Goal: Transaction & Acquisition: Purchase product/service

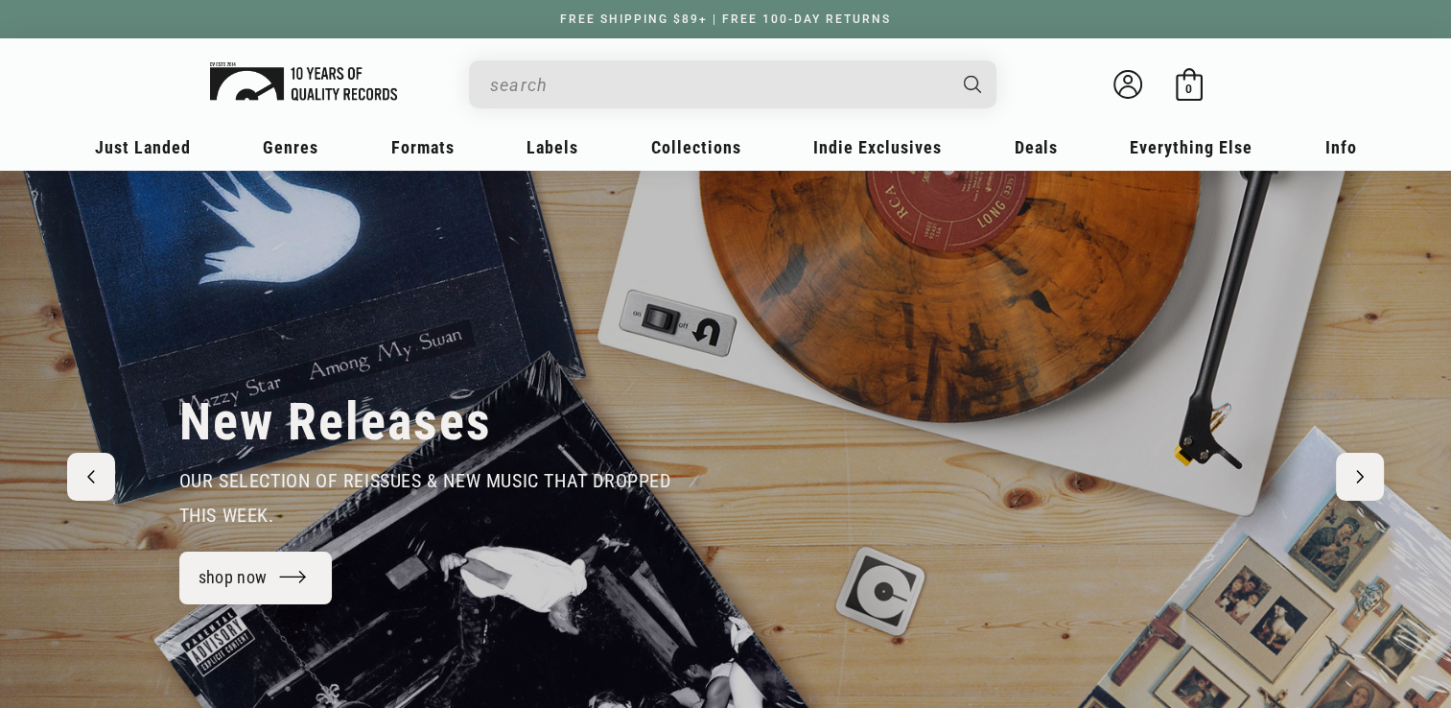
click at [345, 98] on img at bounding box center [303, 81] width 187 height 38
click at [529, 67] on input "When autocomplete results are available use up and down arrows to review and en…" at bounding box center [717, 84] width 455 height 39
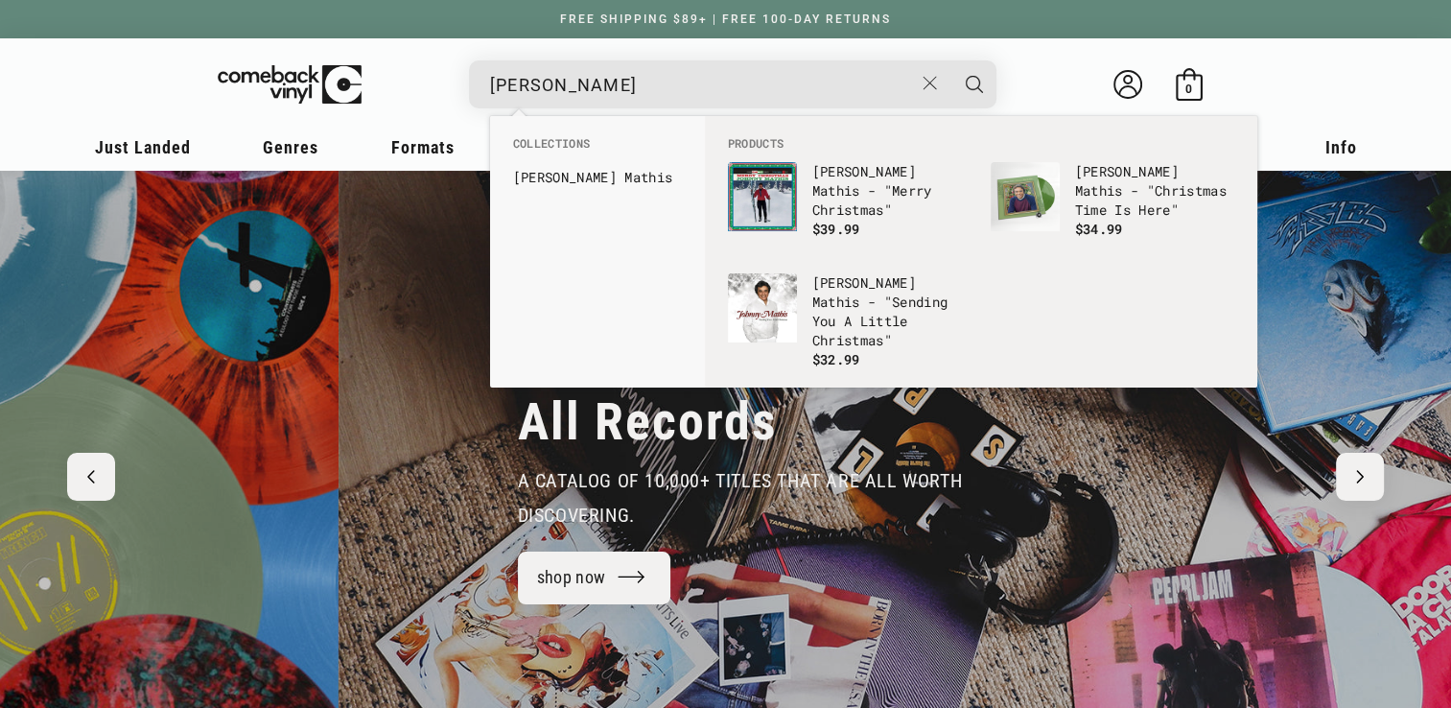
scroll to position [0, 2902]
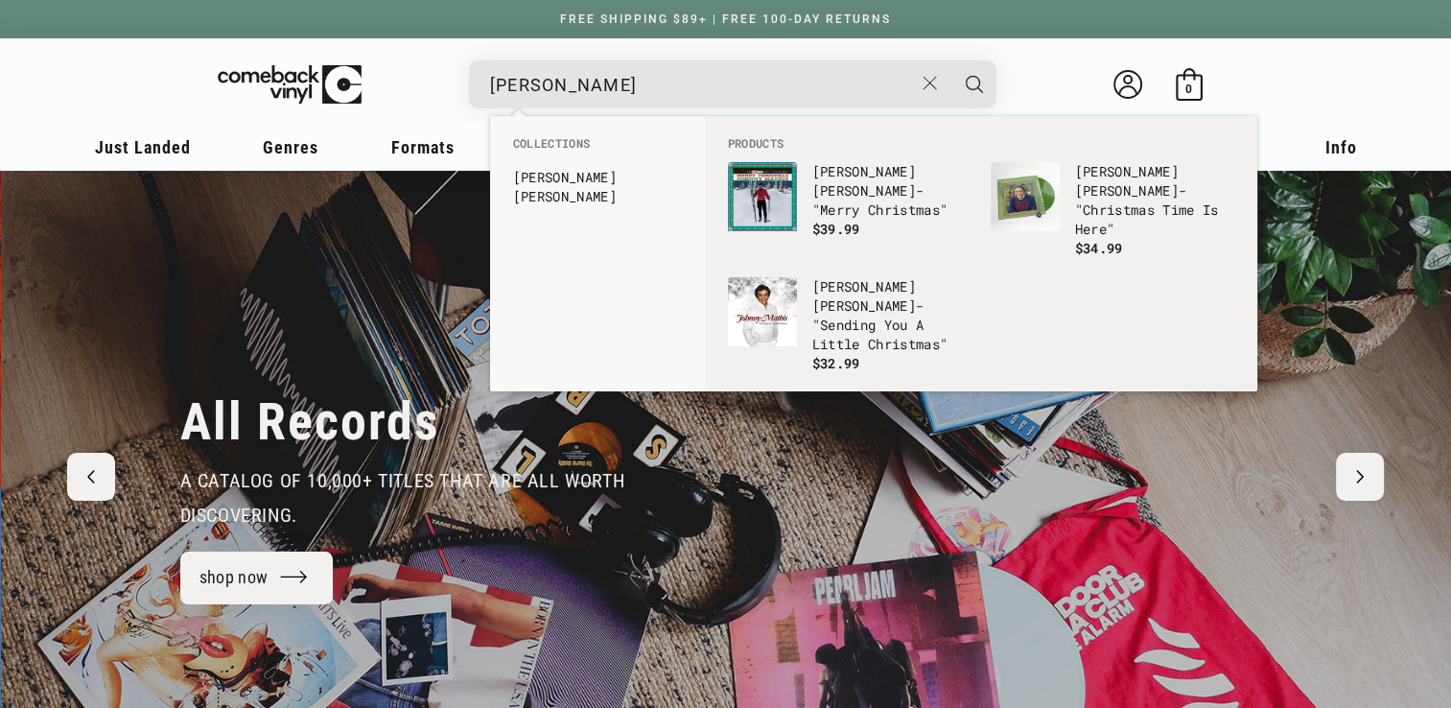
type input "[PERSON_NAME]"
click at [951, 60] on button "Search" at bounding box center [975, 84] width 48 height 48
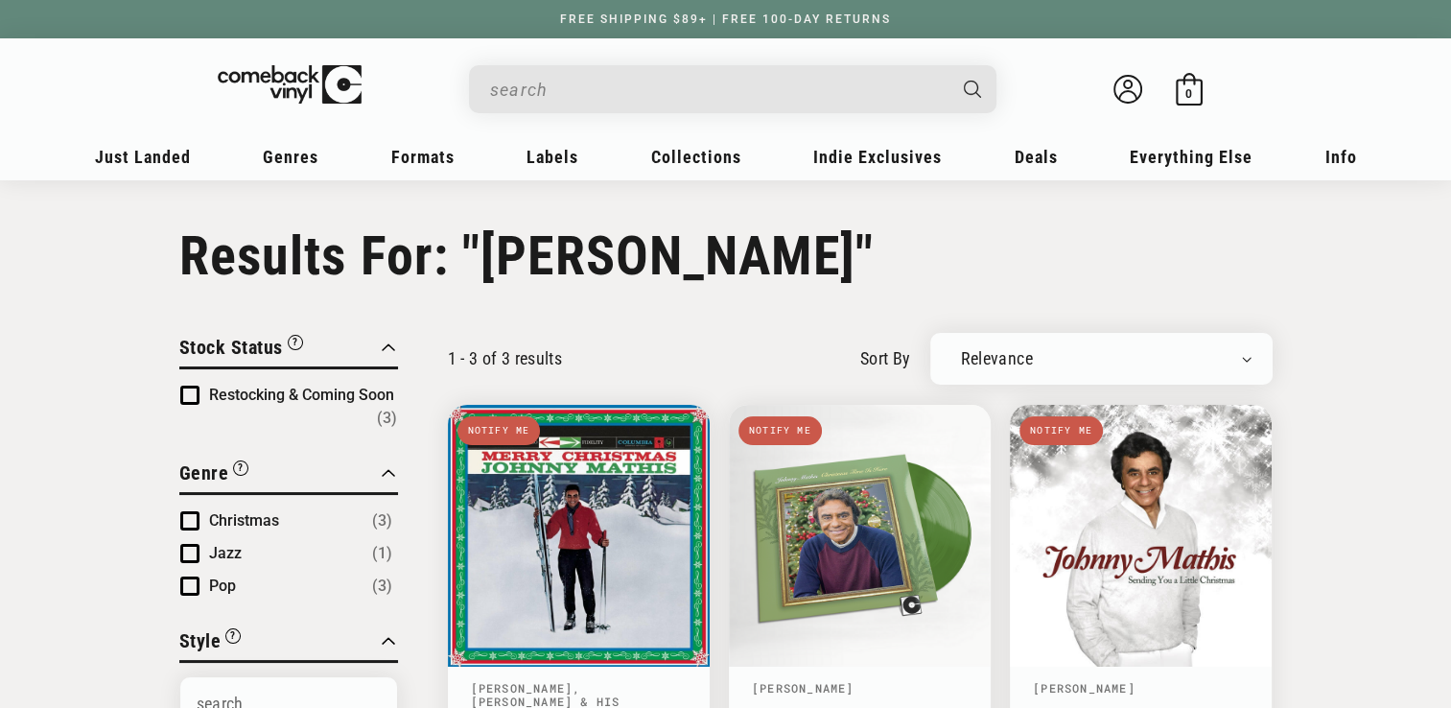
type input "[PERSON_NAME]"
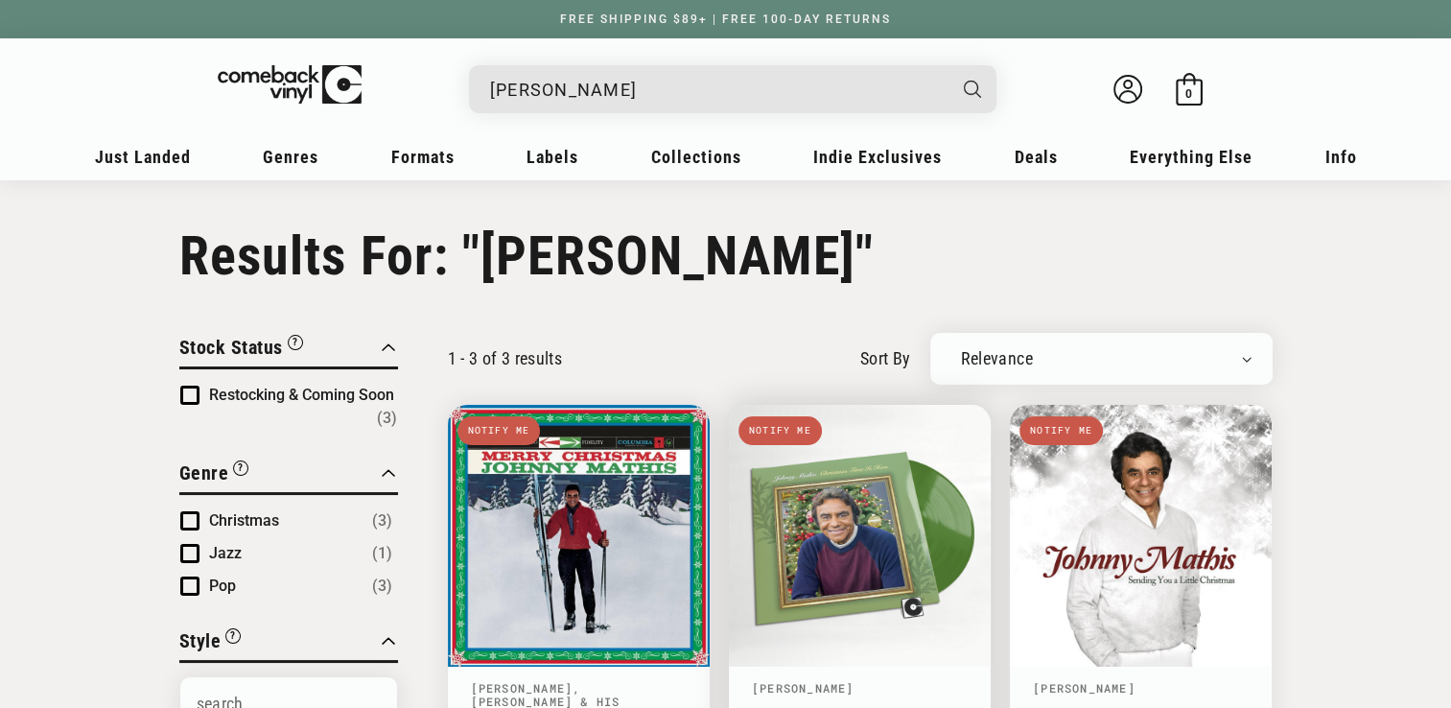
scroll to position [103, 0]
